Goal: Information Seeking & Learning: Find specific fact

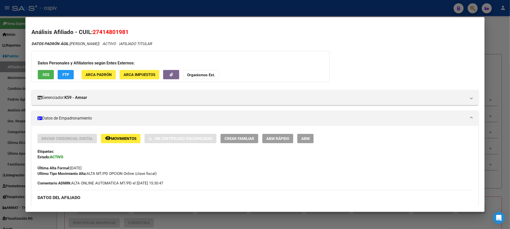
scroll to position [87, 0]
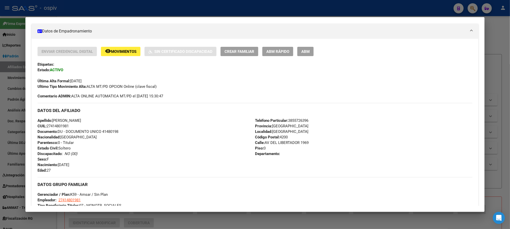
click at [142, 3] on div at bounding box center [255, 114] width 510 height 229
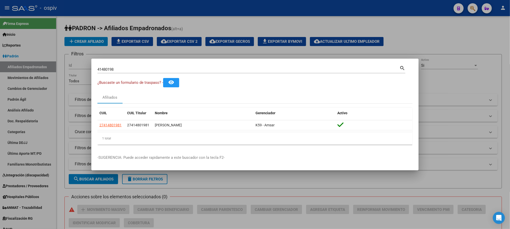
drag, startPoint x: 116, startPoint y: 72, endPoint x: 48, endPoint y: 48, distance: 72.7
click at [48, 48] on div "41480198 Buscar (apellido, dni, cuil, nro traspaso, cuit, obra social) search ¿…" at bounding box center [255, 114] width 510 height 229
click at [457, 33] on div at bounding box center [255, 114] width 510 height 229
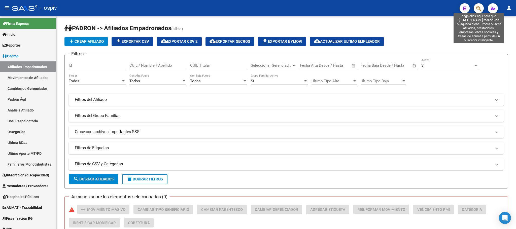
click at [477, 9] on icon "button" at bounding box center [478, 9] width 5 height 6
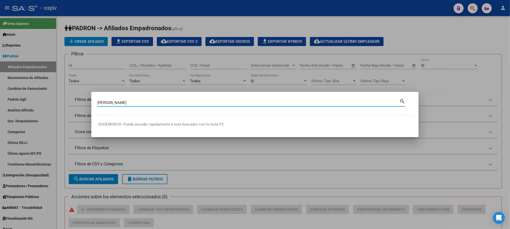
type input "[PERSON_NAME]"
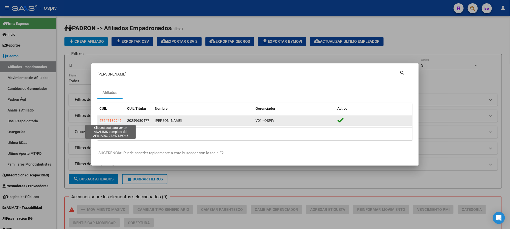
click at [117, 119] on span "27247139945" at bounding box center [110, 121] width 22 height 4
type textarea "27247139945"
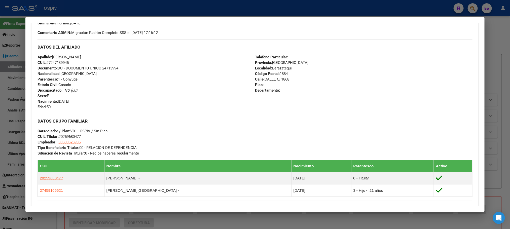
scroll to position [151, 0]
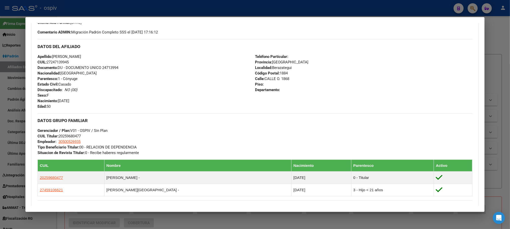
click at [112, 67] on span "Documento: DU - DOCUMENTO UNICO 24713994" at bounding box center [78, 67] width 81 height 5
copy span "24713994"
